Goal: Information Seeking & Learning: Find specific fact

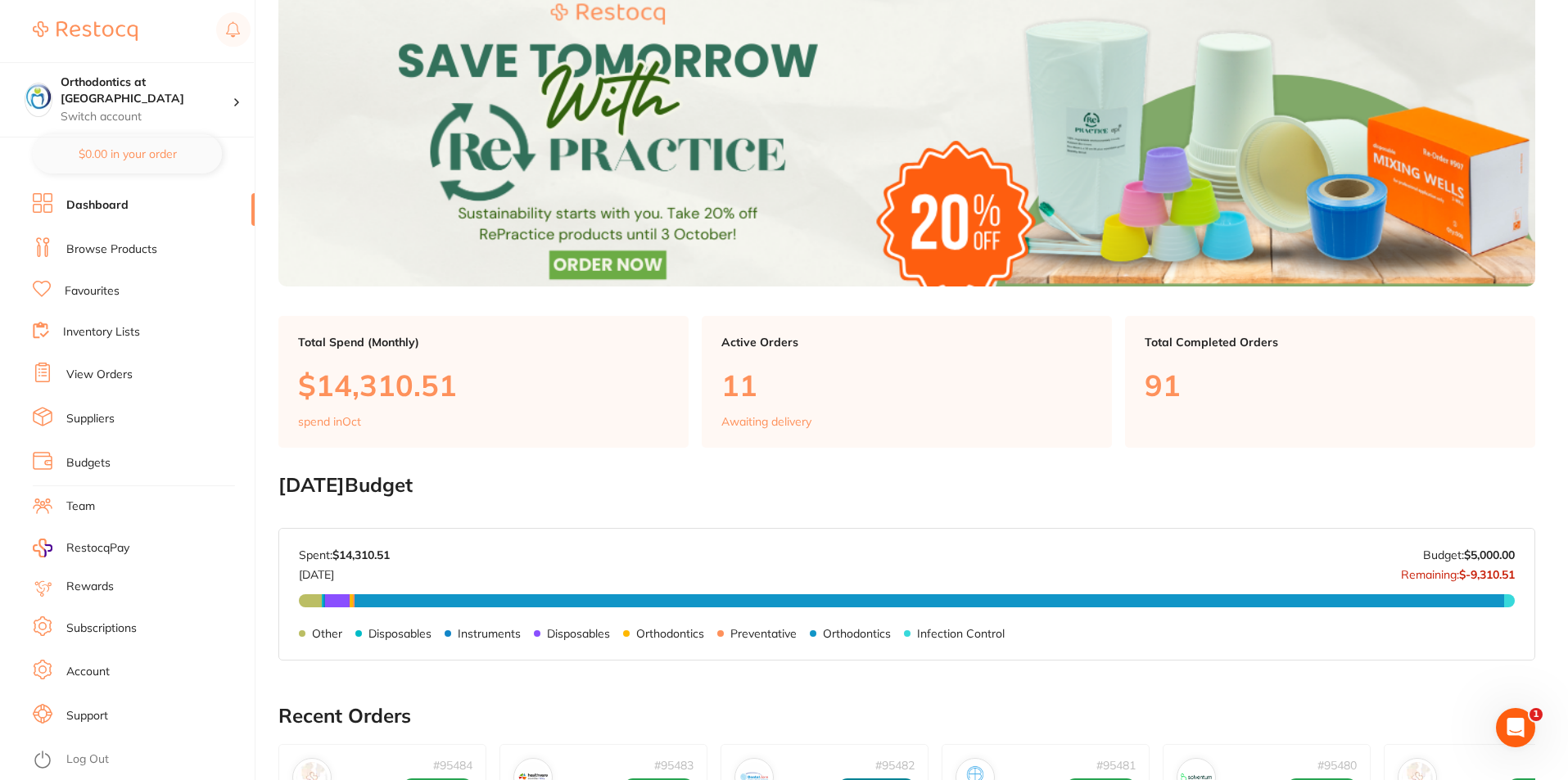
scroll to position [327, 0]
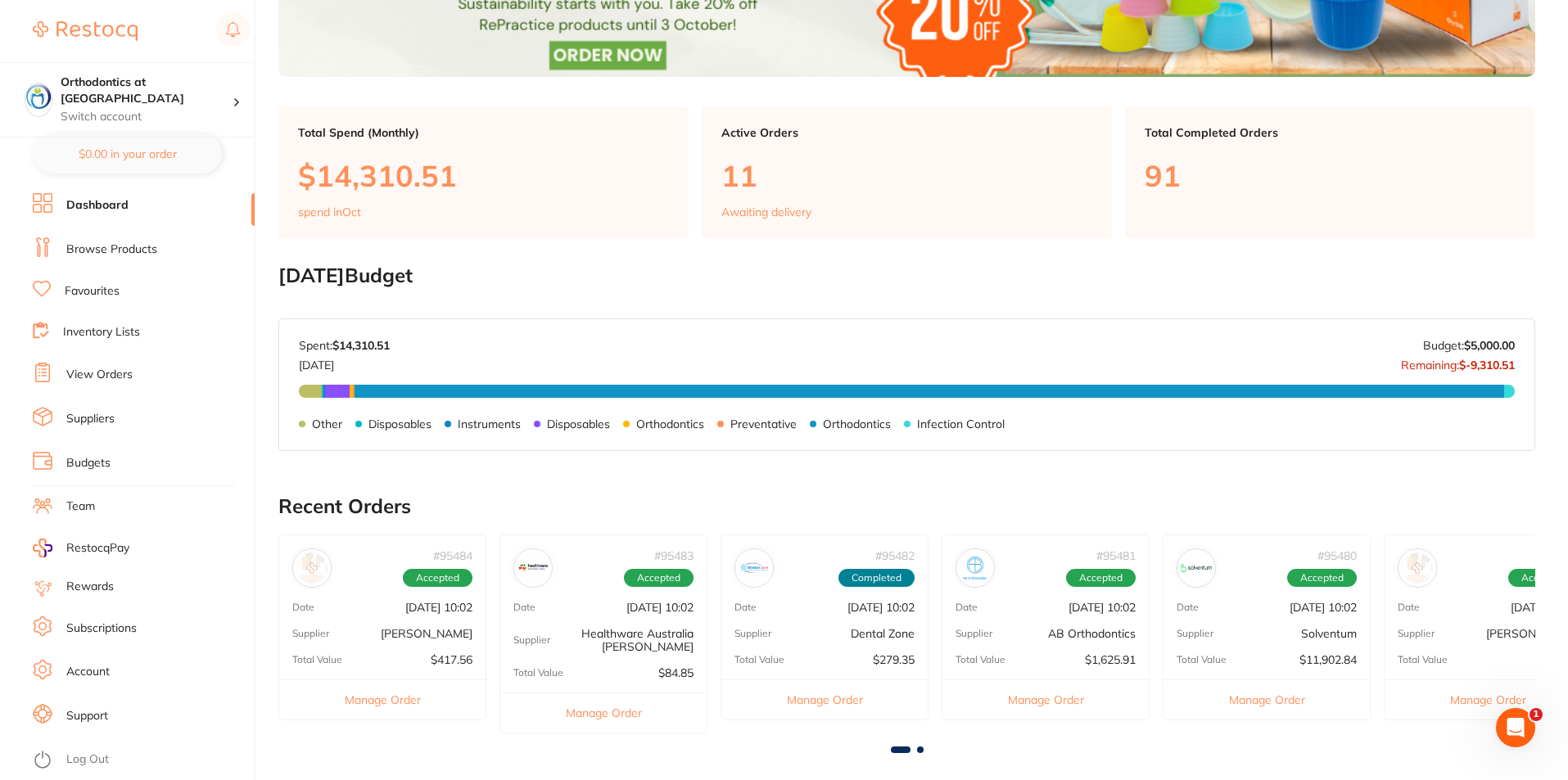
click at [142, 246] on link "Browse Products" at bounding box center [112, 250] width 91 height 17
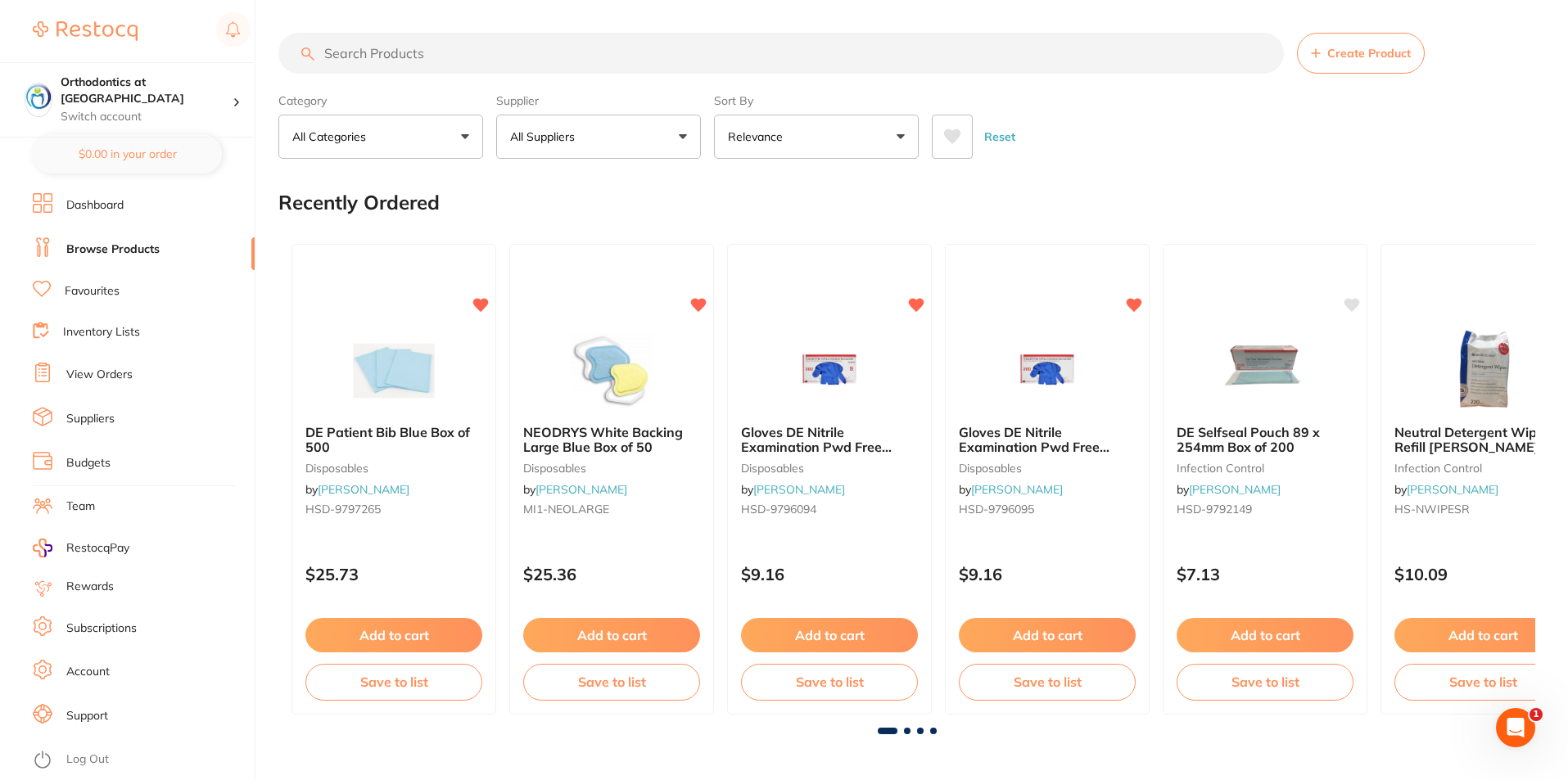
click at [361, 52] on input "search" at bounding box center [781, 53] width 1005 height 41
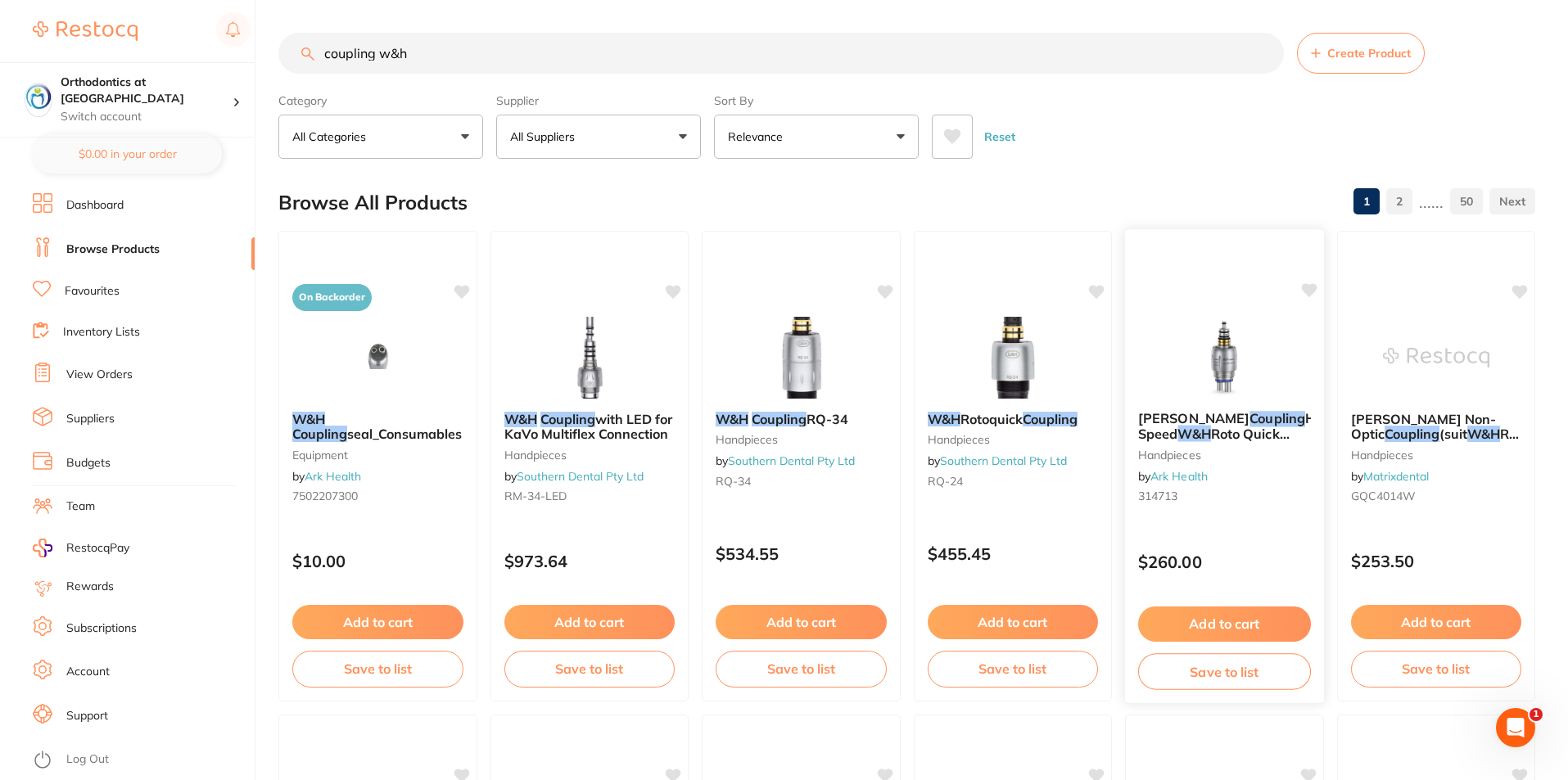
type input "coupling w&h"
click at [1233, 425] on span "Roto Quick Compat QC4014WMk-dent" at bounding box center [1214, 448] width 151 height 47
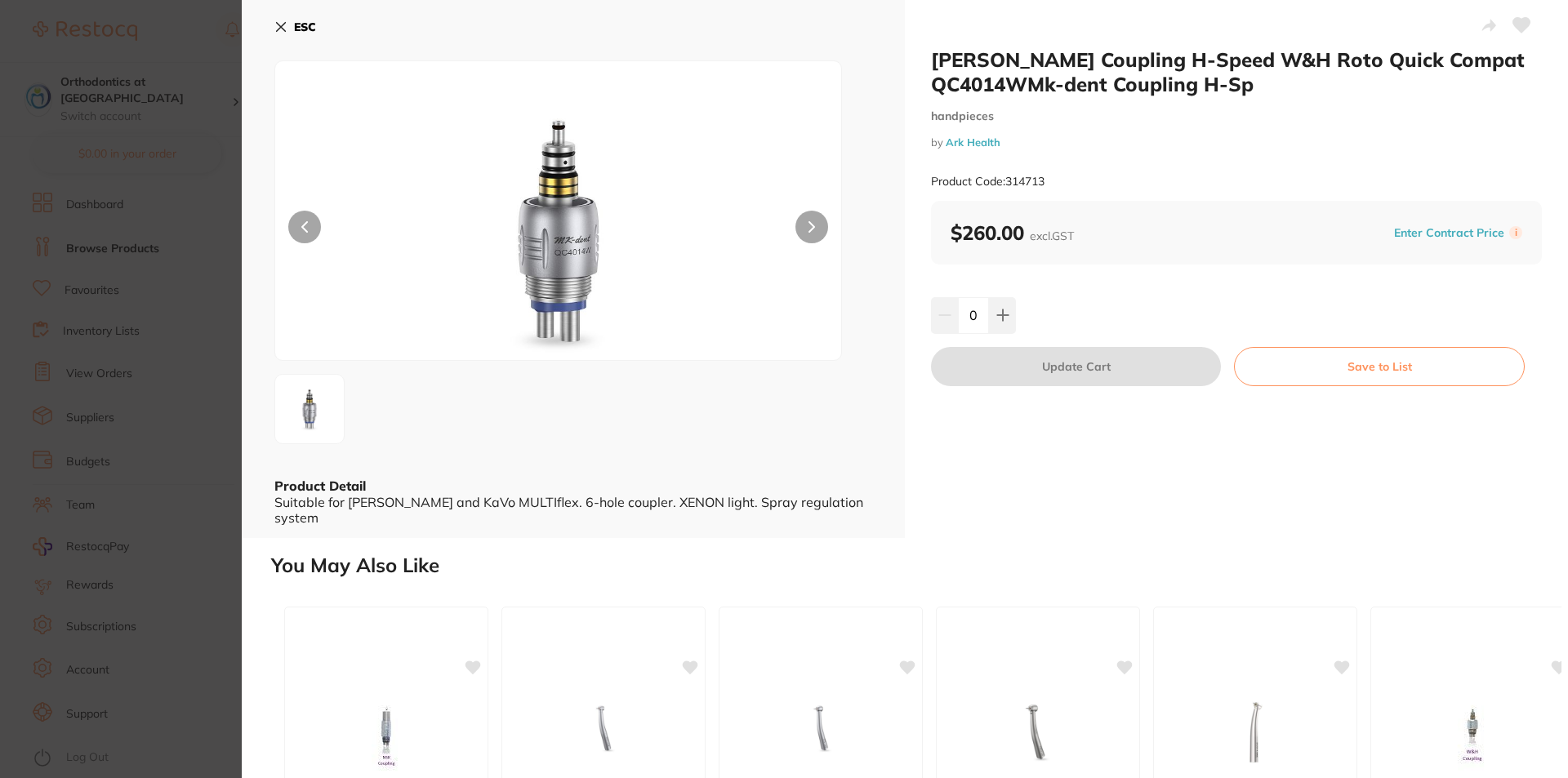
click at [809, 225] on icon at bounding box center [812, 227] width 6 height 11
click at [301, 222] on button at bounding box center [304, 226] width 32 height 32
click at [282, 25] on icon at bounding box center [282, 28] width 9 height 9
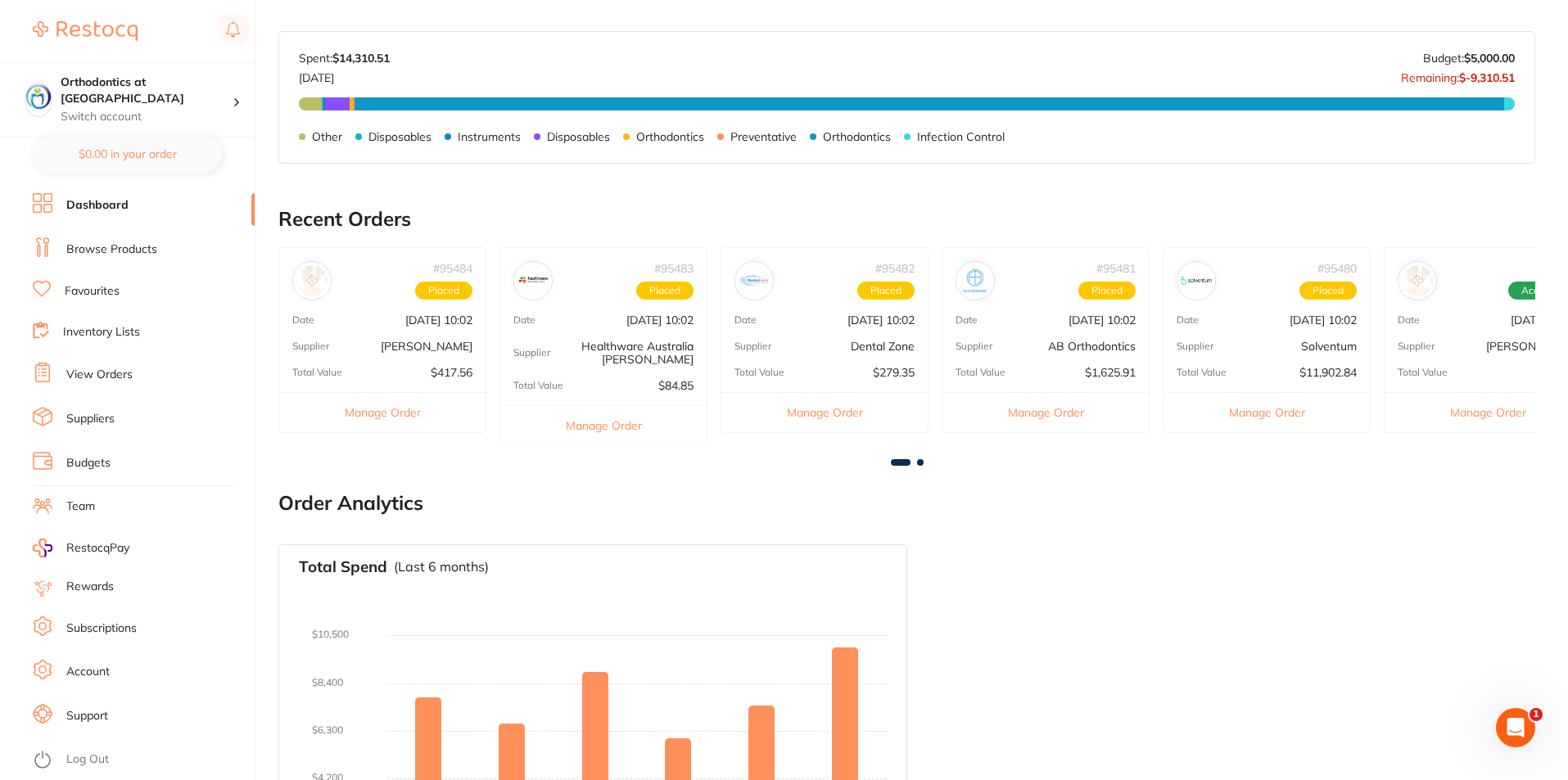
scroll to position [762, 0]
